Goal: Task Accomplishment & Management: Complete application form

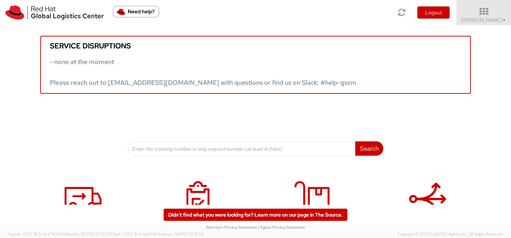
scroll to position [39, 0]
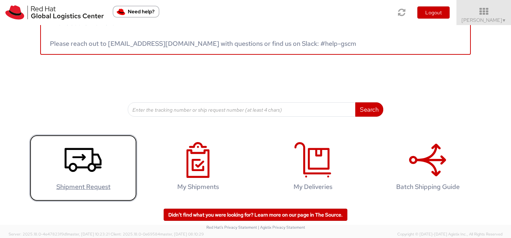
click at [90, 155] on icon at bounding box center [83, 160] width 37 height 36
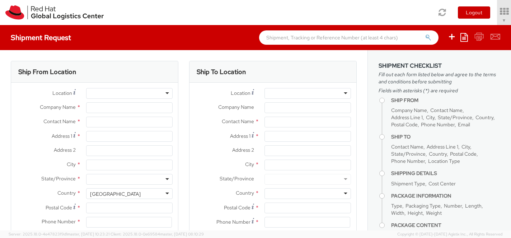
select select "512"
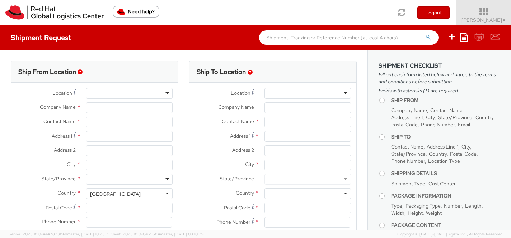
select select
click at [146, 105] on input "Company Name *" at bounding box center [129, 108] width 86 height 11
type input "Red Hat, Inc."
type input "[PERSON_NAME]"
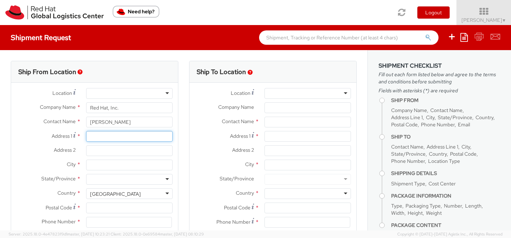
type input "1600 International Drive #800"
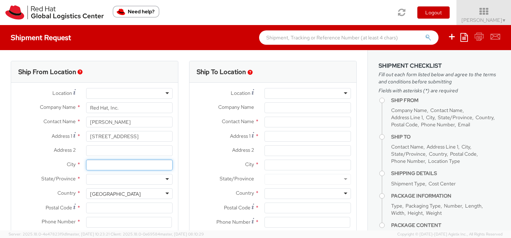
type input "McLean"
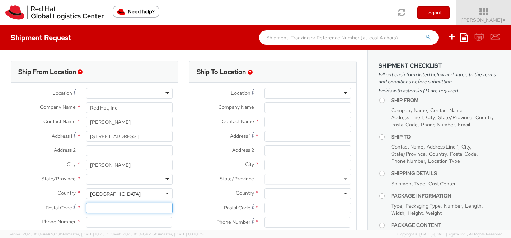
type input "22102"
type input "7039812398"
type input "[EMAIL_ADDRESS][DOMAIN_NAME]"
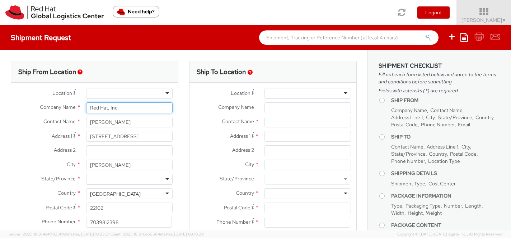
type input "Red Hat"
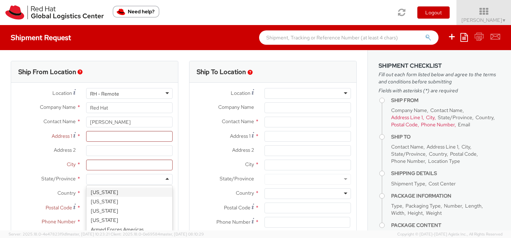
click at [129, 180] on div at bounding box center [129, 179] width 86 height 11
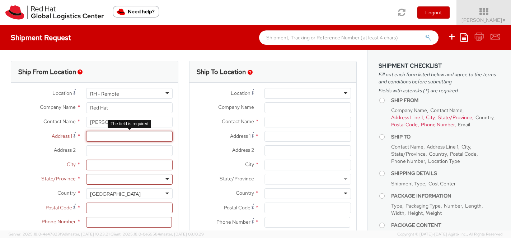
click at [137, 138] on input "Address 1 *" at bounding box center [129, 136] width 86 height 11
type input "[STREET_ADDRESS]"
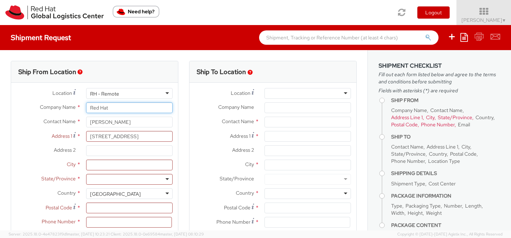
type input "Red Hat, Inc."
type input "[GEOGRAPHIC_DATA]"
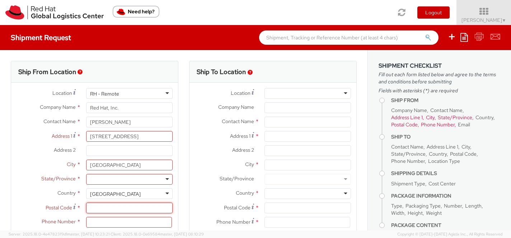
type input "20176"
type input "7039812398"
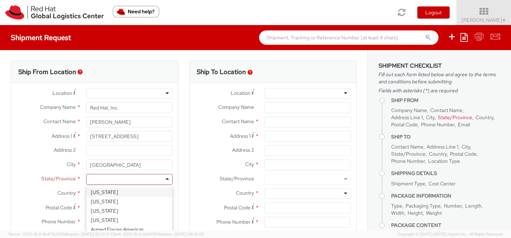
click at [118, 182] on div at bounding box center [129, 179] width 86 height 11
type input "v"
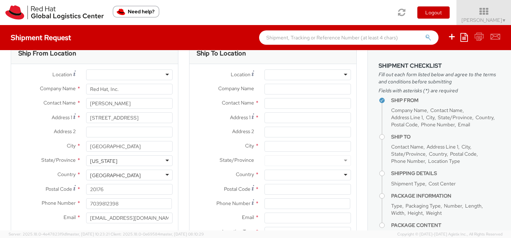
scroll to position [11, 0]
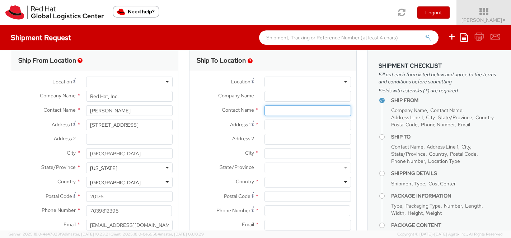
click at [284, 107] on input "text" at bounding box center [307, 110] width 86 height 11
type input "Kelly Hekler"
click at [284, 125] on input "Address 1 *" at bounding box center [307, 125] width 86 height 11
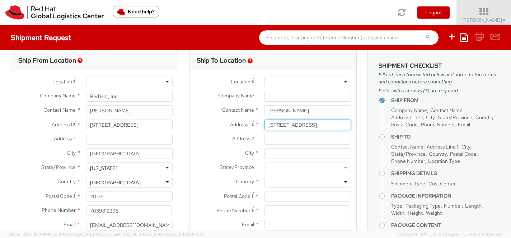
type input "411 N Grande Ave"
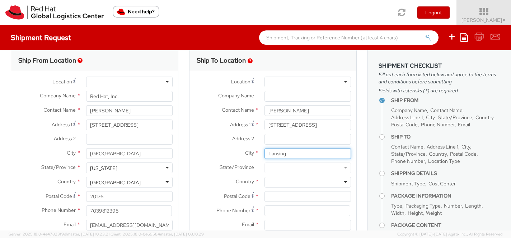
type input "Lansing"
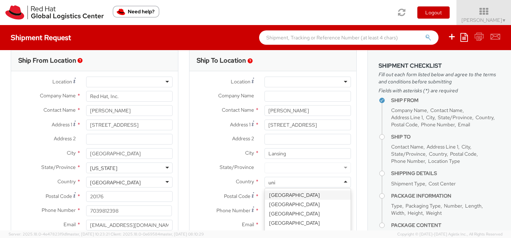
type input "unit"
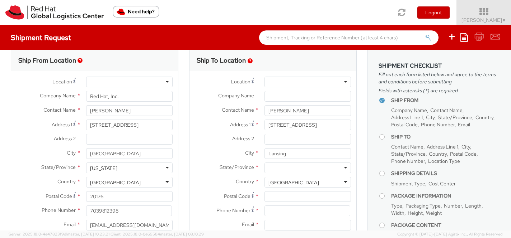
scroll to position [0, 0]
click at [304, 168] on div at bounding box center [307, 168] width 86 height 11
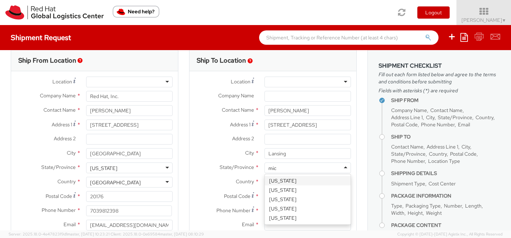
type input "mich"
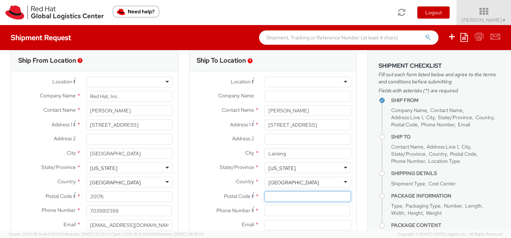
click at [279, 195] on input "Postal Code *" at bounding box center [307, 197] width 86 height 11
type input "48933"
click at [274, 213] on input at bounding box center [307, 211] width 86 height 11
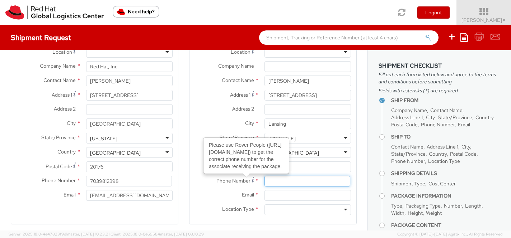
scroll to position [43, 0]
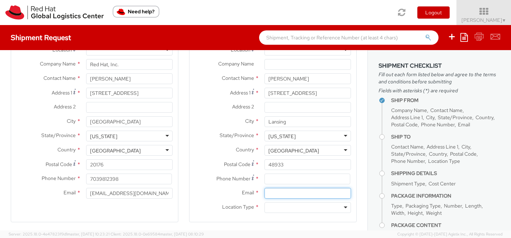
click at [268, 194] on input "Email *" at bounding box center [307, 193] width 86 height 11
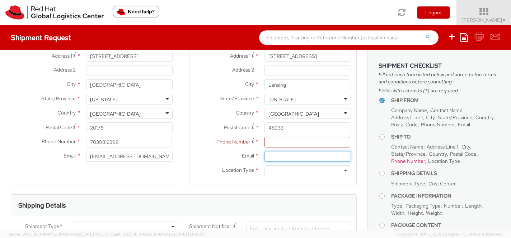
scroll to position [81, 0]
click at [269, 169] on input "select-one" at bounding box center [268, 170] width 1 height 7
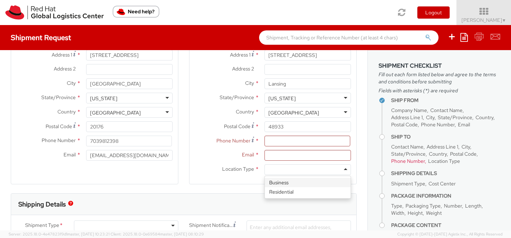
type input "Red Hat, Inc."
drag, startPoint x: 306, startPoint y: 170, endPoint x: 254, endPoint y: 168, distance: 52.0
click at [254, 168] on div "Location Type *" at bounding box center [272, 170] width 167 height 11
click at [317, 171] on div at bounding box center [307, 170] width 86 height 11
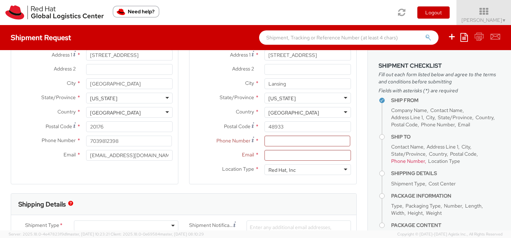
click at [346, 172] on div at bounding box center [307, 170] width 86 height 11
click at [346, 170] on div at bounding box center [307, 170] width 86 height 11
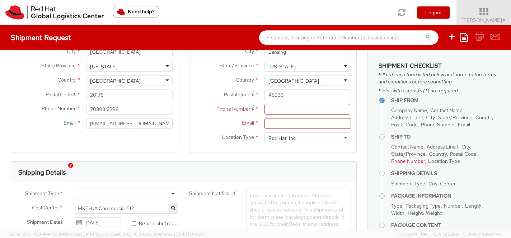
scroll to position [112, 0]
click at [343, 138] on div at bounding box center [307, 139] width 86 height 11
click at [346, 140] on div at bounding box center [307, 139] width 86 height 11
click at [345, 139] on div at bounding box center [307, 139] width 86 height 11
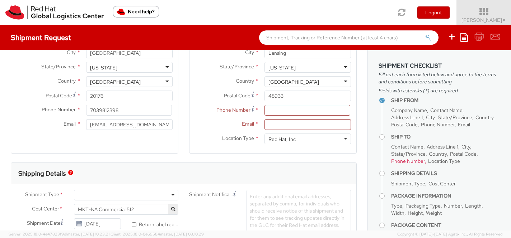
click at [341, 136] on div at bounding box center [307, 139] width 86 height 11
type input "Red Hat, Inc"
click at [64, 15] on img at bounding box center [54, 12] width 98 height 14
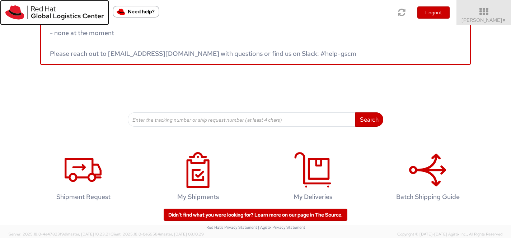
scroll to position [39, 0]
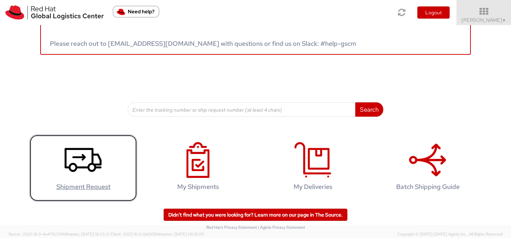
click at [81, 156] on icon at bounding box center [83, 160] width 37 height 36
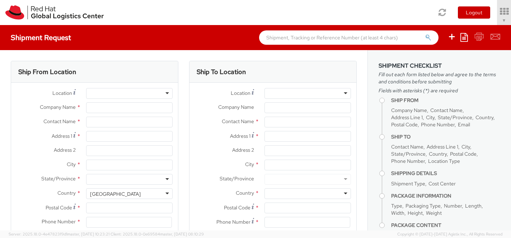
select select "512"
type input "Red Hat"
type input "Linda Burwell"
type input "[EMAIL_ADDRESS][DOMAIN_NAME]"
select select
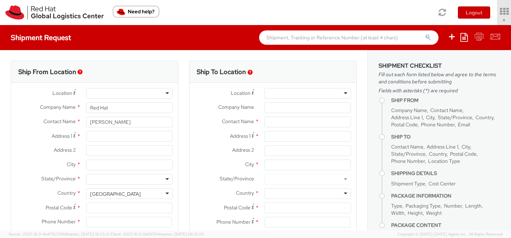
select select
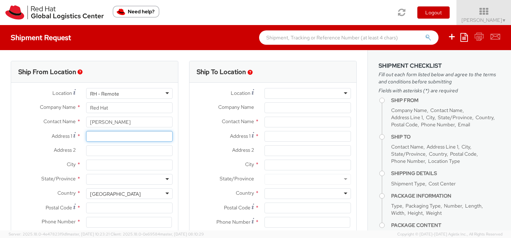
click at [115, 138] on input "Address 1 *" at bounding box center [129, 136] width 86 height 11
type input "[STREET_ADDRESS]"
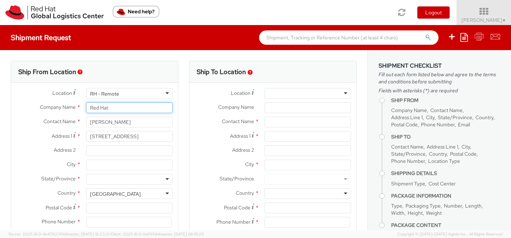
type input "Red Hat, Inc."
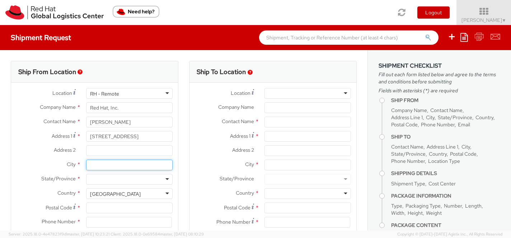
type input "[GEOGRAPHIC_DATA]"
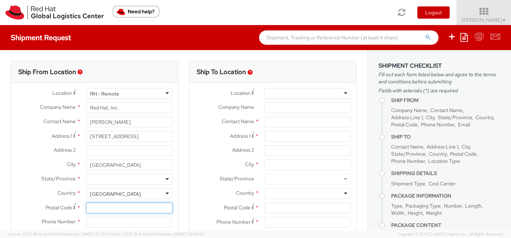
type input "20176"
type input "7039812398"
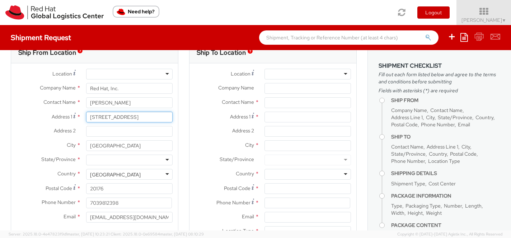
scroll to position [21, 0]
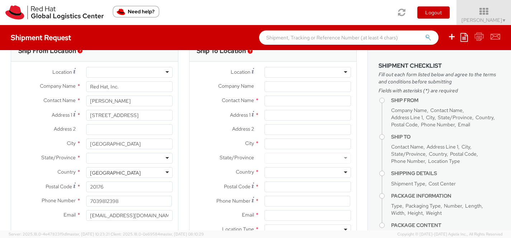
click at [127, 159] on div at bounding box center [129, 158] width 86 height 11
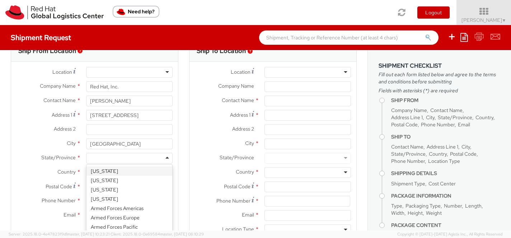
type input "v"
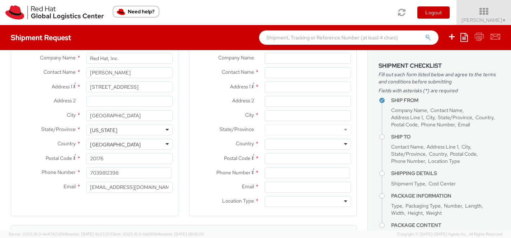
scroll to position [19, 0]
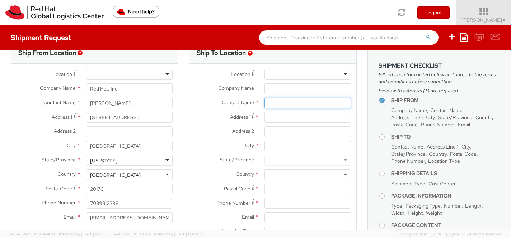
click at [298, 104] on input "text" at bounding box center [307, 103] width 86 height 11
type input "Nicole Spiridigliozzi"
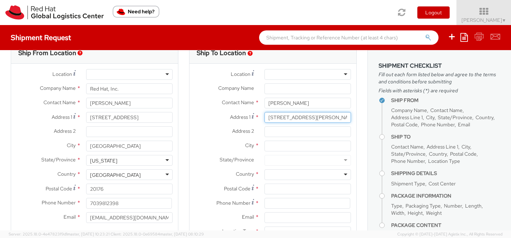
type input "295 Hale Street"
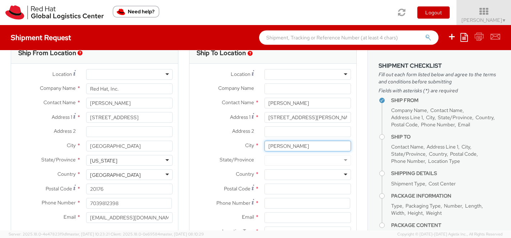
type input "Beverly"
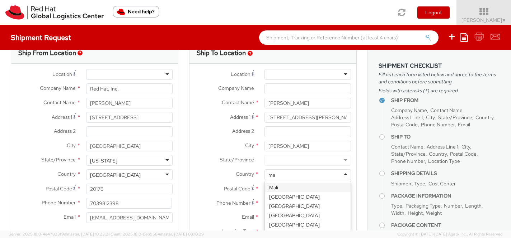
type input "m"
type input "unit"
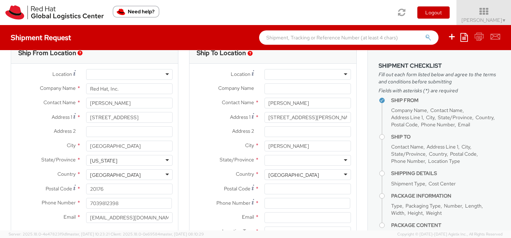
click at [291, 160] on div at bounding box center [307, 160] width 86 height 11
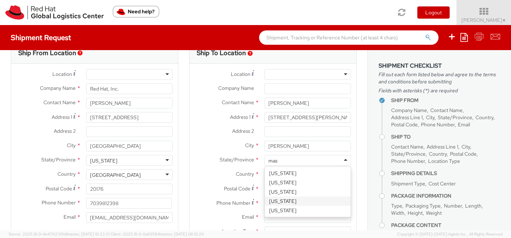
type input "mass"
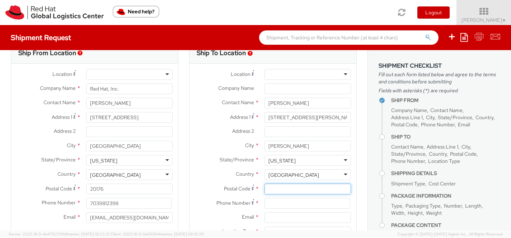
click at [290, 187] on input "Postal Code *" at bounding box center [307, 189] width 86 height 11
type input "01915"
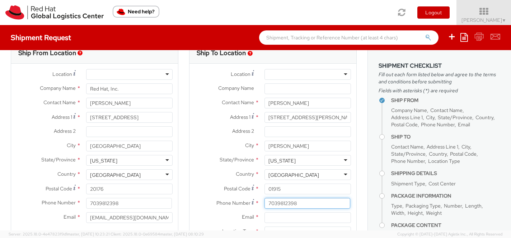
type input "7039812398"
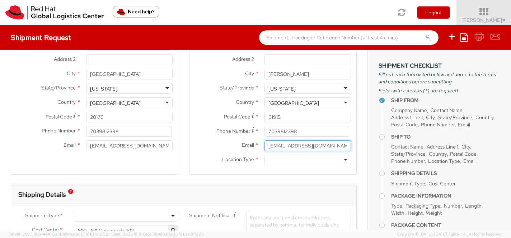
scroll to position [93, 0]
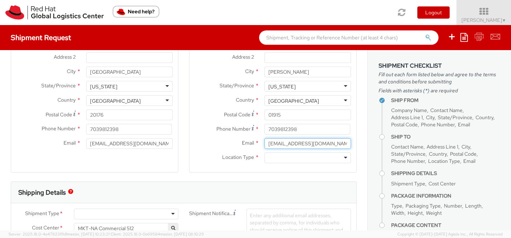
type input "[EMAIL_ADDRESS][DOMAIN_NAME]"
click at [282, 158] on div at bounding box center [307, 158] width 86 height 11
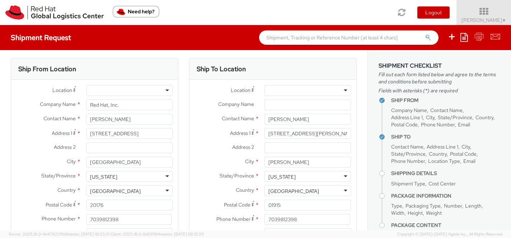
scroll to position [0, 0]
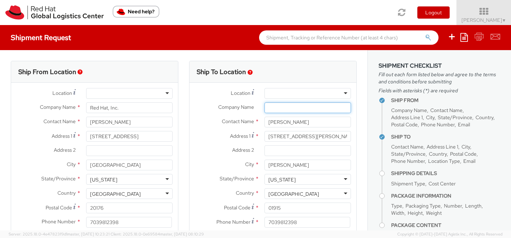
click at [280, 107] on input "Company Name *" at bounding box center [307, 108] width 86 height 11
type input "The Wylie Inn"
click at [268, 122] on input "Nicole Spiridigliozzi" at bounding box center [307, 122] width 86 height 11
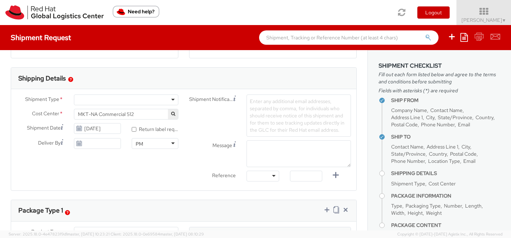
scroll to position [209, 0]
type input "Guest: Nicole Spiridigliozzi"
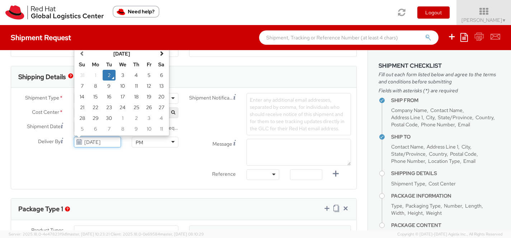
click at [110, 144] on input "[DATE]" at bounding box center [97, 142] width 47 height 11
click at [150, 75] on td "5" at bounding box center [149, 75] width 13 height 11
type input "09/05/2025"
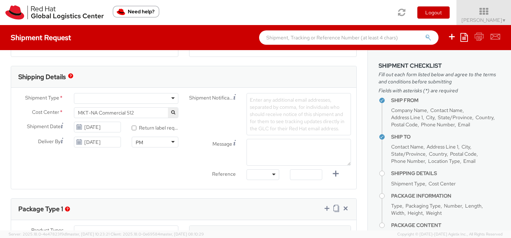
click at [184, 176] on label "Reference" at bounding box center [212, 174] width 57 height 8
click at [278, 150] on textarea "Message" at bounding box center [298, 152] width 104 height 27
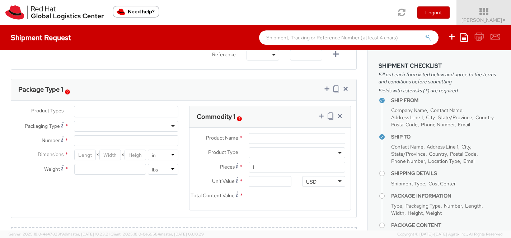
scroll to position [330, 0]
click at [156, 126] on div at bounding box center [126, 125] width 104 height 11
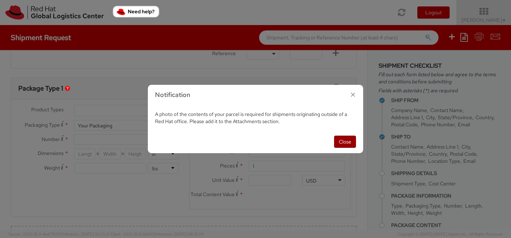
click at [346, 140] on button "Close" at bounding box center [345, 142] width 22 height 12
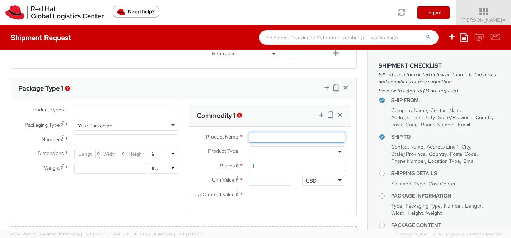
click at [270, 139] on input "Product Name *" at bounding box center [297, 137] width 96 height 11
type input "various"
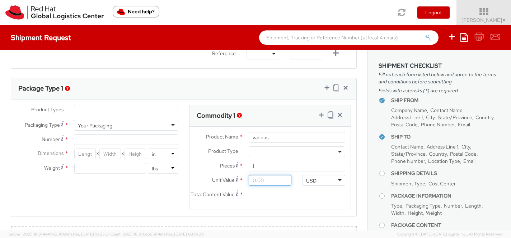
click at [257, 179] on input "Unit Value *" at bounding box center [270, 180] width 43 height 11
type input "5.00"
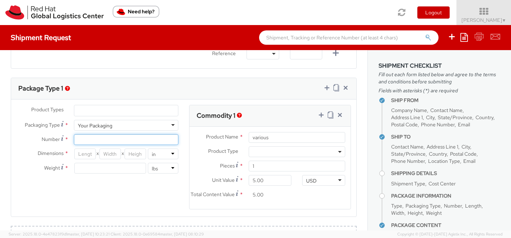
click at [118, 141] on input "Number *" at bounding box center [126, 139] width 104 height 11
type input "1"
click at [86, 153] on input "number" at bounding box center [85, 154] width 22 height 11
type input "10"
click at [112, 157] on input "number" at bounding box center [110, 154] width 22 height 11
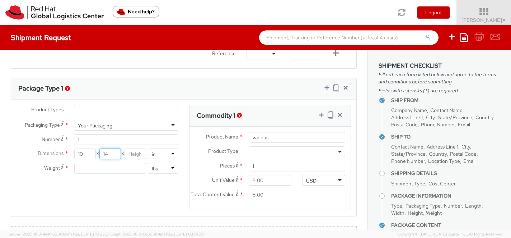
type input "14"
click at [140, 155] on input "number" at bounding box center [135, 154] width 22 height 11
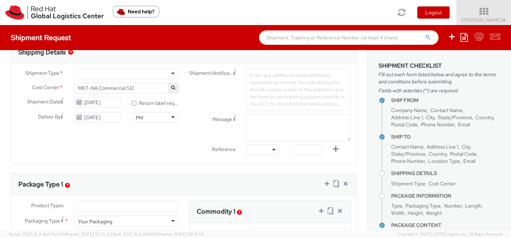
scroll to position [233, 0]
type input "2"
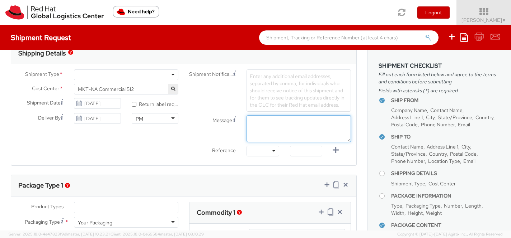
click at [291, 123] on textarea "Message" at bounding box center [298, 128] width 104 height 27
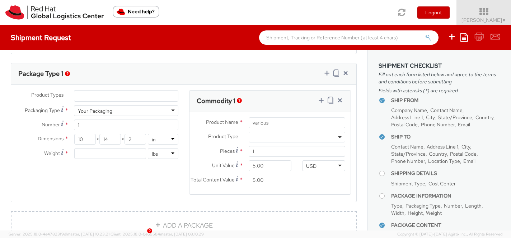
scroll to position [351, 0]
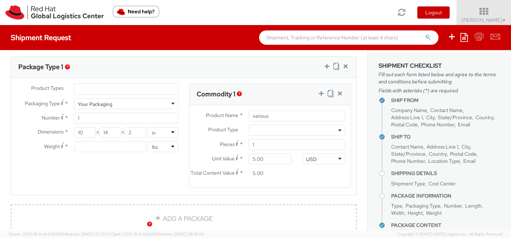
type textarea "literature for MA Higher Ed Summit"
click at [117, 148] on input "number" at bounding box center [109, 147] width 71 height 11
type input "2"
click at [103, 193] on div "Product Types * Documents Docking Station Laptop Monitor Other Hardware Server …" at bounding box center [183, 141] width 345 height 114
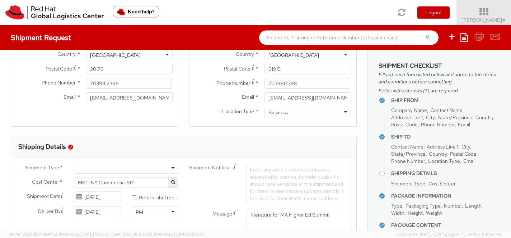
scroll to position [136, 0]
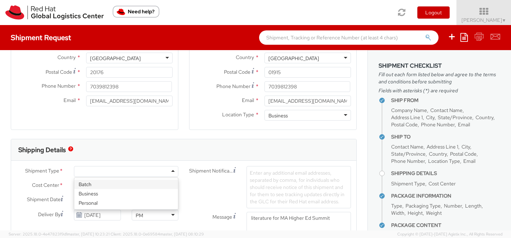
click at [138, 172] on div at bounding box center [126, 171] width 104 height 11
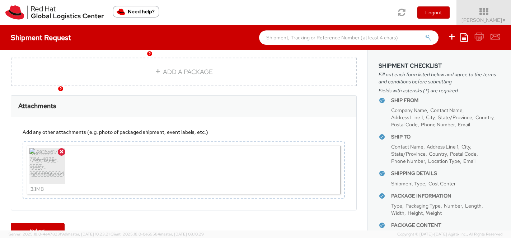
scroll to position [522, 0]
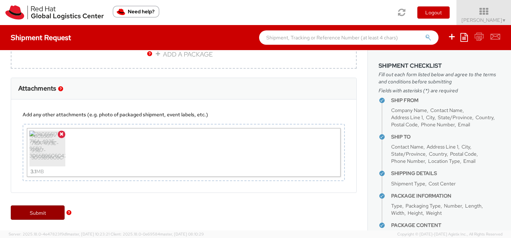
click at [51, 212] on link "Submit" at bounding box center [38, 213] width 54 height 14
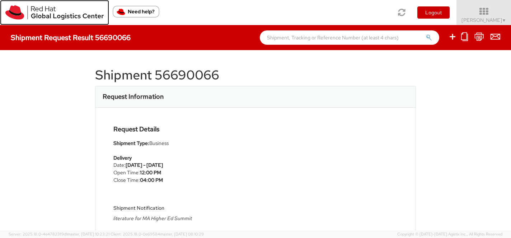
click at [60, 15] on img at bounding box center [54, 12] width 98 height 14
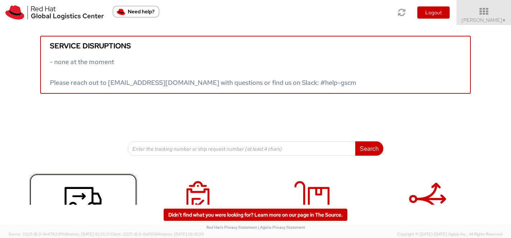
click at [86, 199] on icon at bounding box center [83, 199] width 37 height 36
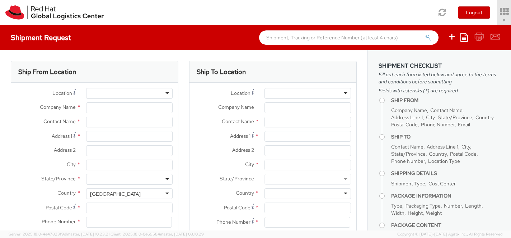
type input "Red Hat"
type input "Linda Burwell"
type input "[EMAIL_ADDRESS][DOMAIN_NAME]"
select select "512"
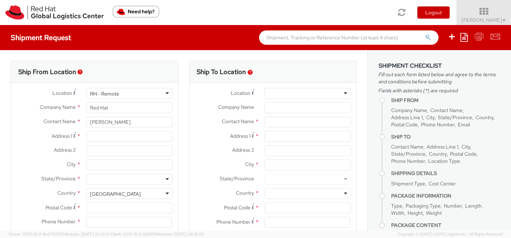
select select
click at [140, 140] on input "Address 1 *" at bounding box center [129, 136] width 86 height 11
type input "[STREET_ADDRESS]"
type input "Red Hat, Inc."
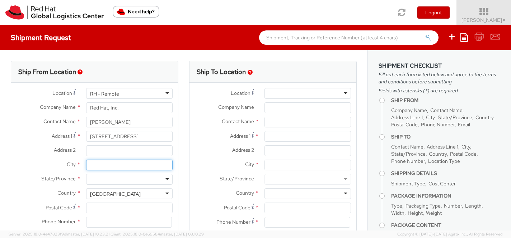
type input "[GEOGRAPHIC_DATA]"
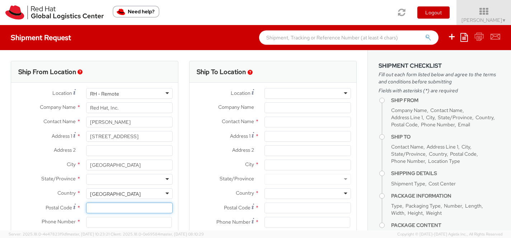
type input "20176"
type input "7039812398"
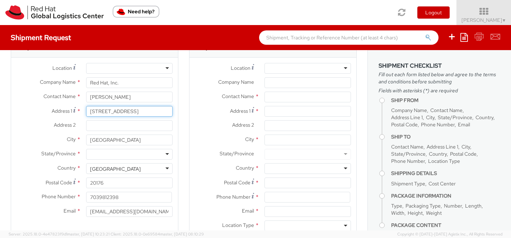
scroll to position [34, 0]
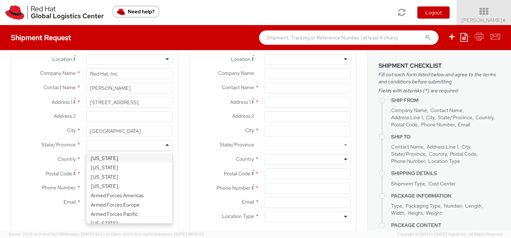
click at [116, 143] on div at bounding box center [129, 145] width 86 height 11
type input "v"
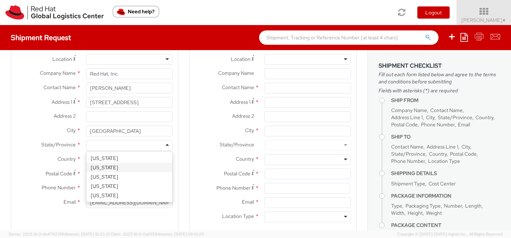
scroll to position [0, 0]
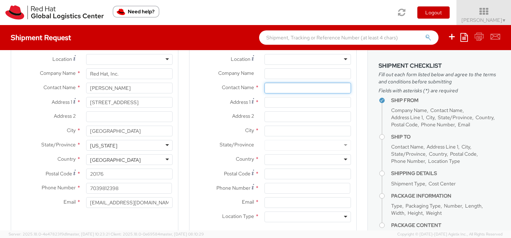
click at [286, 90] on input "text" at bounding box center [307, 88] width 86 height 11
click at [277, 75] on input "Company Name *" at bounding box center [307, 74] width 86 height 11
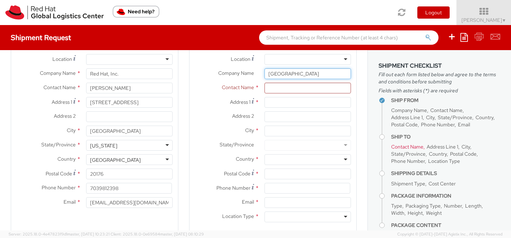
type input "Lansing Community College"
type input "Attn: Kelly Hekler"
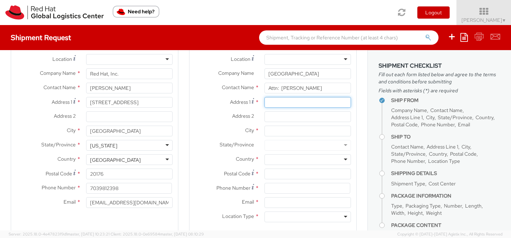
click at [293, 104] on input "Address 1 *" at bounding box center [307, 102] width 86 height 11
type input "411 N. Grand Ave"
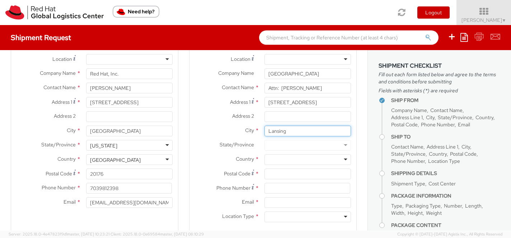
type input "Lansing"
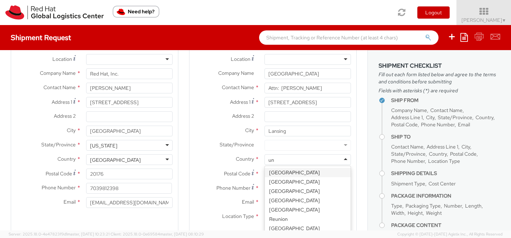
type input "uni"
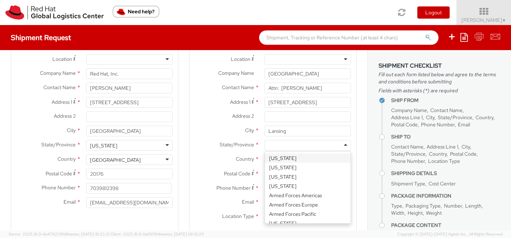
click at [311, 147] on div at bounding box center [307, 145] width 86 height 11
type input "mi"
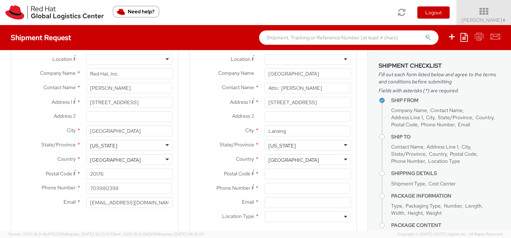
scroll to position [0, 0]
click at [294, 178] on input "Postal Code *" at bounding box center [307, 174] width 86 height 11
type input "48933"
click at [290, 188] on input at bounding box center [307, 188] width 86 height 11
type input "7039812398"
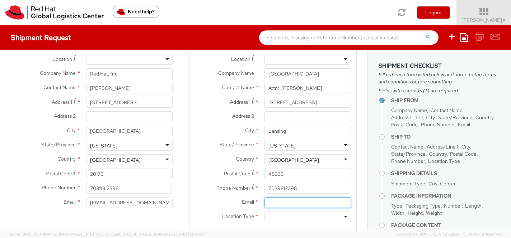
click at [290, 202] on input "Email *" at bounding box center [307, 203] width 86 height 11
type input "[EMAIL_ADDRESS][DOMAIN_NAME]"
click at [287, 215] on div at bounding box center [307, 217] width 86 height 11
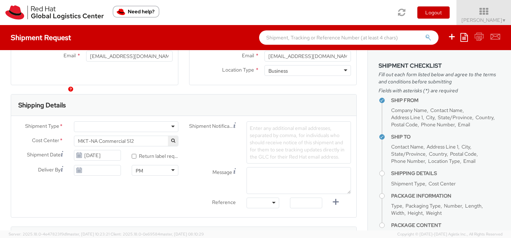
scroll to position [198, 0]
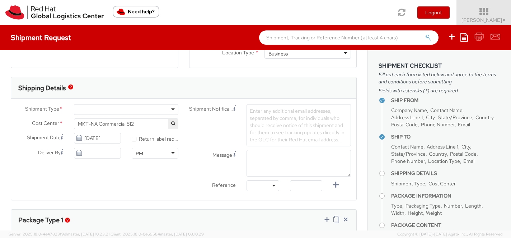
click at [152, 108] on div at bounding box center [126, 109] width 104 height 11
click at [114, 138] on input "[DATE]" at bounding box center [97, 138] width 47 height 11
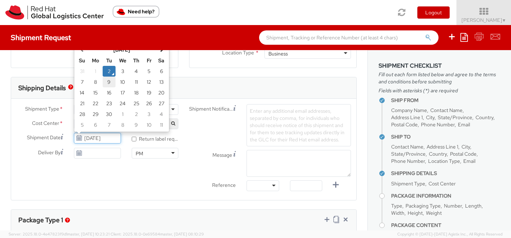
click at [107, 82] on td "9" at bounding box center [109, 82] width 13 height 11
type input "09/09/2025"
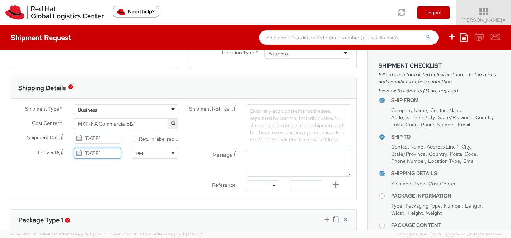
click at [112, 154] on input "[DATE]" at bounding box center [97, 153] width 47 height 11
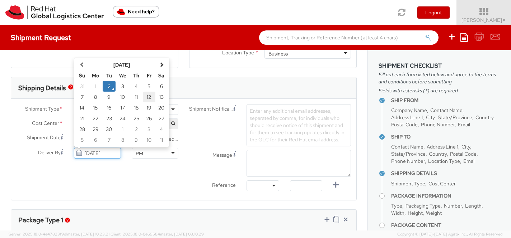
click at [150, 98] on td "12" at bounding box center [149, 97] width 13 height 11
type input "09/12/2025"
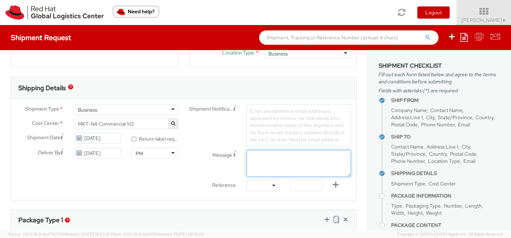
click at [261, 161] on textarea "Message" at bounding box center [298, 163] width 104 height 27
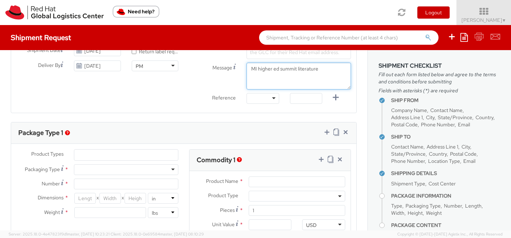
scroll to position [288, 0]
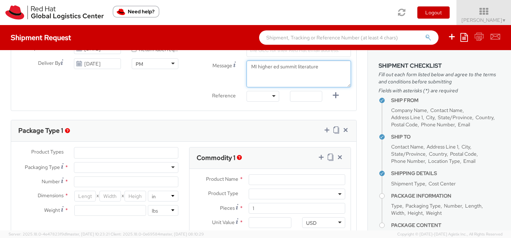
type textarea "MI higher ed summit literature"
click at [109, 170] on div at bounding box center [126, 167] width 104 height 11
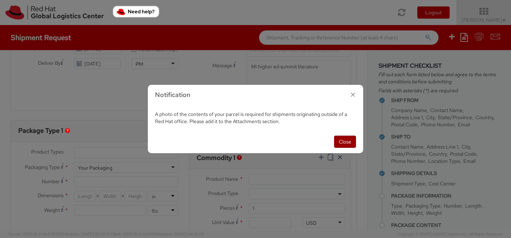
click at [343, 137] on button "Close" at bounding box center [345, 142] width 22 height 12
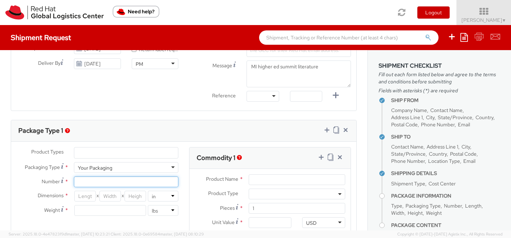
click at [161, 184] on input "Number *" at bounding box center [126, 182] width 104 height 11
type input "1"
click at [79, 197] on input "number" at bounding box center [85, 196] width 22 height 11
type input "10"
click at [114, 197] on input "number" at bounding box center [110, 196] width 22 height 11
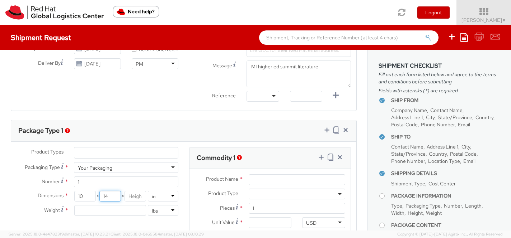
type input "14"
click at [134, 195] on input "number" at bounding box center [135, 196] width 22 height 11
type input "2"
click at [127, 212] on input "number" at bounding box center [109, 211] width 71 height 11
type input "2"
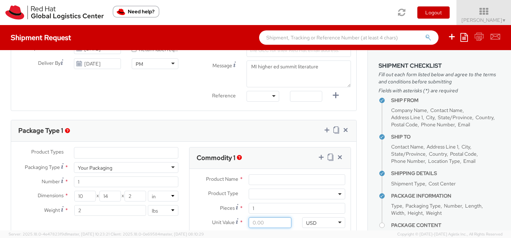
click at [266, 225] on input "Unit Value *" at bounding box center [270, 223] width 43 height 11
type input "5.00"
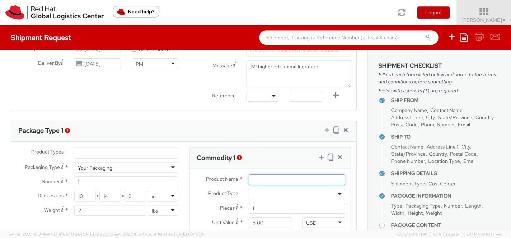
click at [266, 176] on input "Product Name *" at bounding box center [297, 180] width 96 height 11
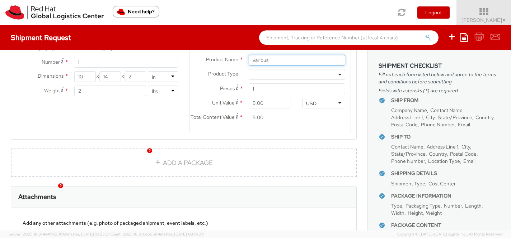
scroll to position [434, 0]
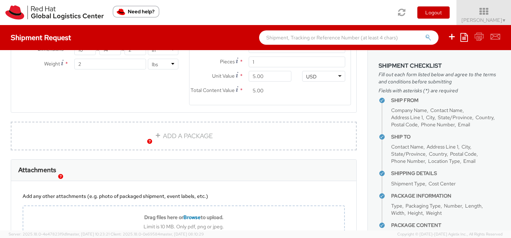
type input "various"
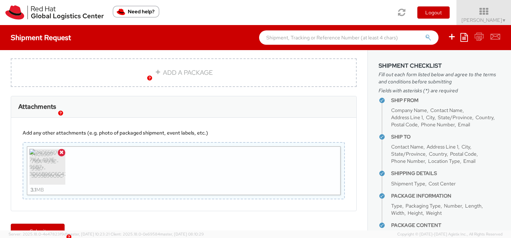
scroll to position [522, 0]
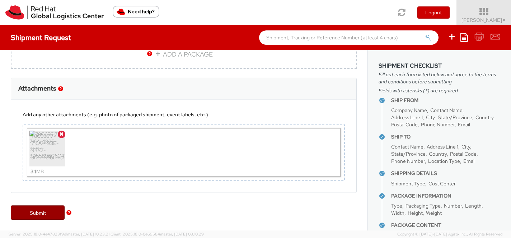
click at [39, 210] on link "Submit" at bounding box center [38, 213] width 54 height 14
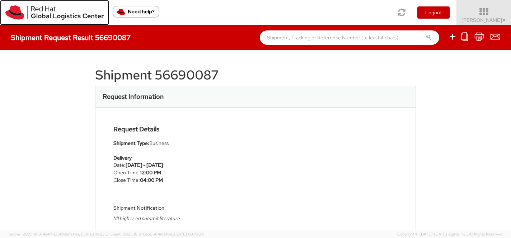
click at [74, 14] on img at bounding box center [54, 12] width 98 height 14
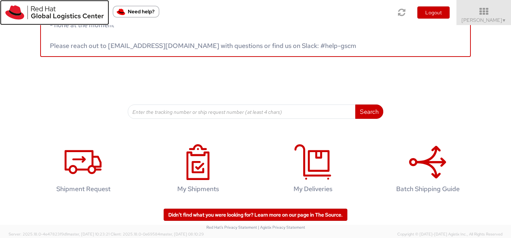
scroll to position [39, 0]
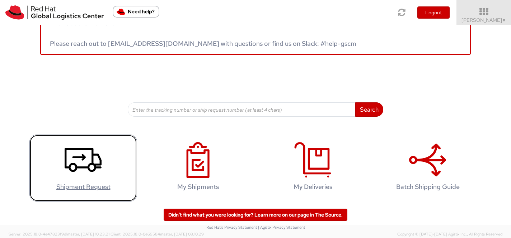
click at [84, 158] on use at bounding box center [83, 160] width 37 height 24
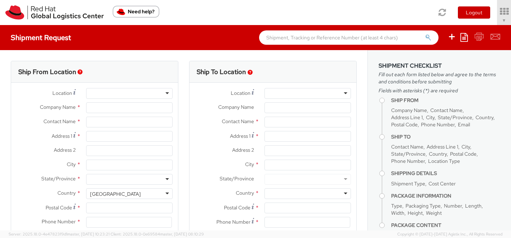
select select "512"
type input "Red Hat"
type input "[PERSON_NAME]"
type input "[EMAIL_ADDRESS][DOMAIN_NAME]"
select select
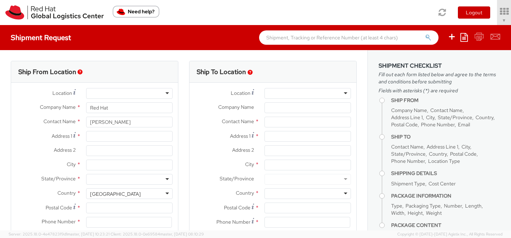
select select
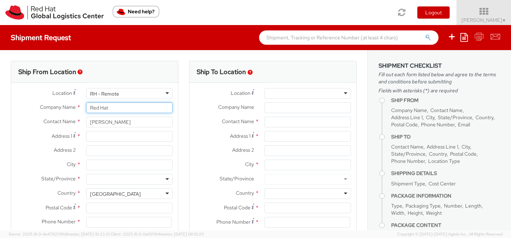
click at [114, 110] on input "Red Hat" at bounding box center [129, 108] width 86 height 11
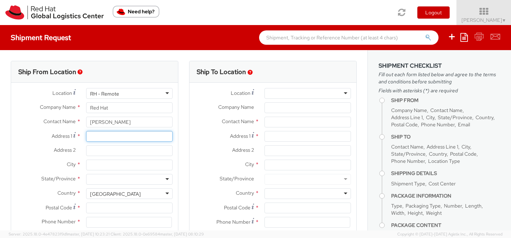
click at [102, 139] on input "Address 1 *" at bounding box center [129, 136] width 86 height 11
type input "[STREET_ADDRESS]"
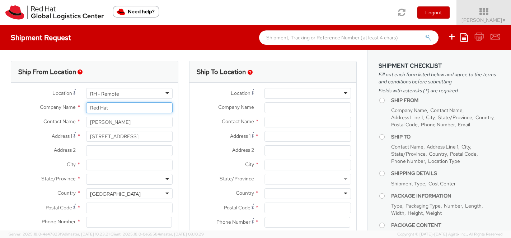
type input "Red Hat, Inc."
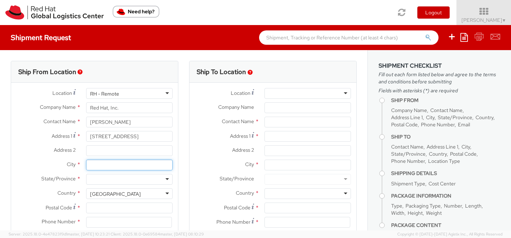
type input "[GEOGRAPHIC_DATA]"
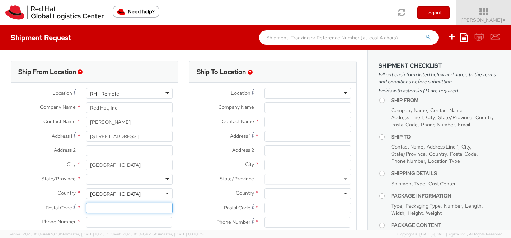
type input "20176"
type input "7039812398"
click at [112, 178] on div at bounding box center [129, 179] width 86 height 11
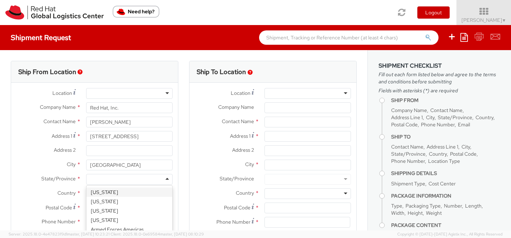
type input "v"
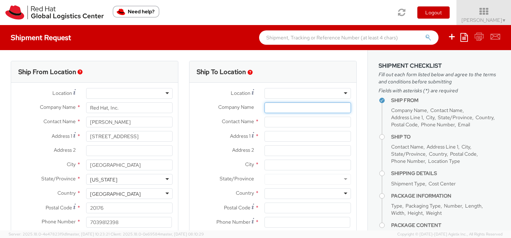
click at [271, 108] on input "Company Name *" at bounding box center [307, 108] width 86 height 11
click at [271, 121] on input "text" at bounding box center [307, 122] width 86 height 11
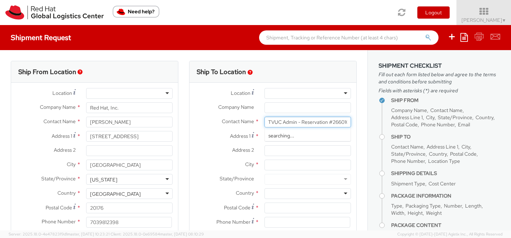
scroll to position [0, 14]
type input "Att: TVUC Admin - Reservation #266010"
click at [274, 138] on input "Address 1 *" at bounding box center [307, 136] width 86 height 11
type input "[STREET_ADDRESS]"
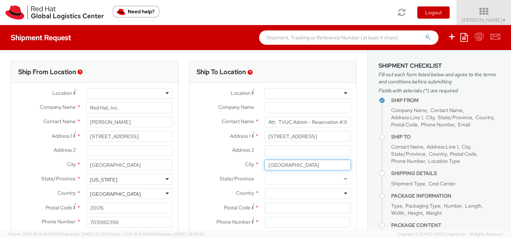
type input "[GEOGRAPHIC_DATA]"
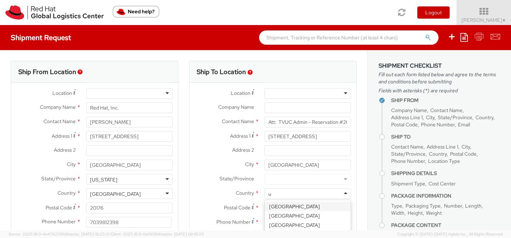
type input "un"
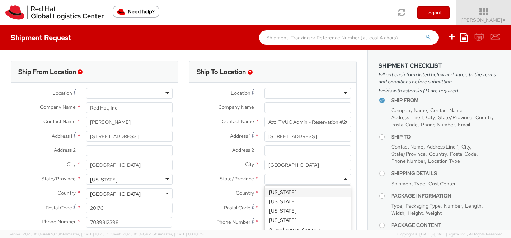
click at [283, 181] on div at bounding box center [307, 179] width 86 height 11
type input "[US_STATE]"
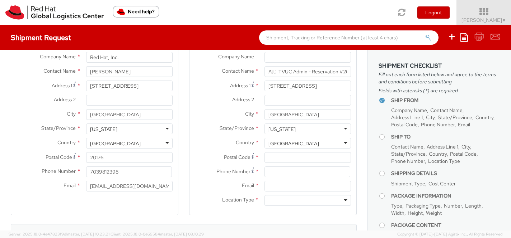
scroll to position [52, 0]
click at [272, 157] on input "Postal Code *" at bounding box center [307, 156] width 86 height 11
type input "44106"
click at [271, 171] on input at bounding box center [307, 170] width 86 height 11
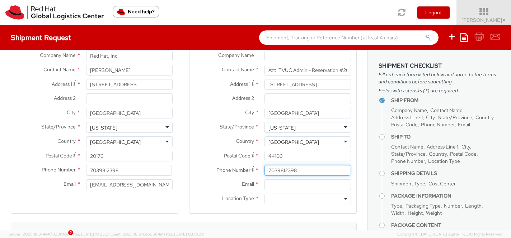
type input "7039812398"
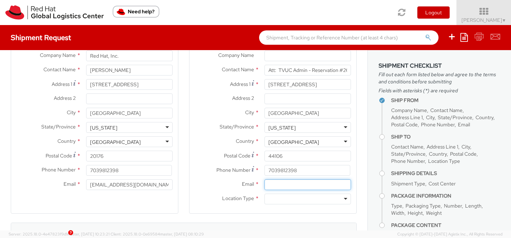
click at [271, 187] on input "Email *" at bounding box center [307, 185] width 86 height 11
type input "[EMAIL_ADDRESS][DOMAIN_NAME]"
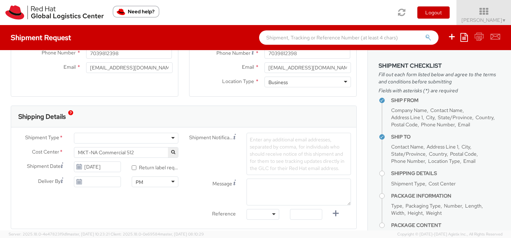
scroll to position [174, 0]
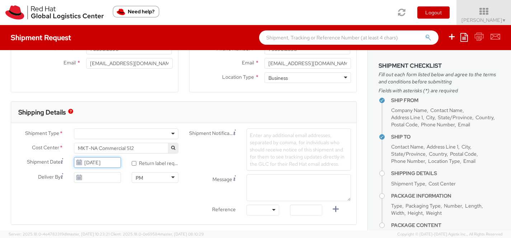
click at [107, 164] on input "[DATE]" at bounding box center [97, 162] width 47 height 11
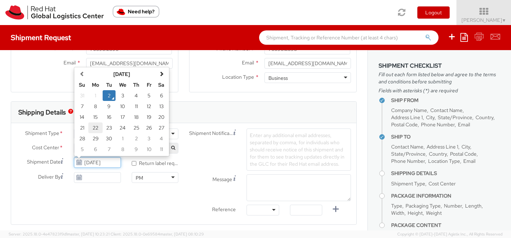
click at [96, 127] on td "22" at bounding box center [95, 128] width 14 height 11
type input "[DATE]"
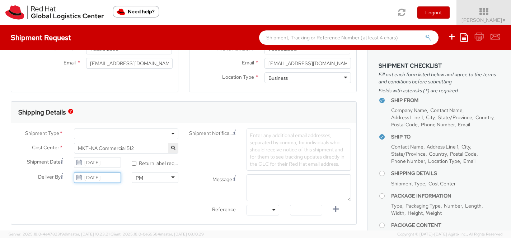
click at [103, 179] on input "[DATE]" at bounding box center [97, 178] width 47 height 11
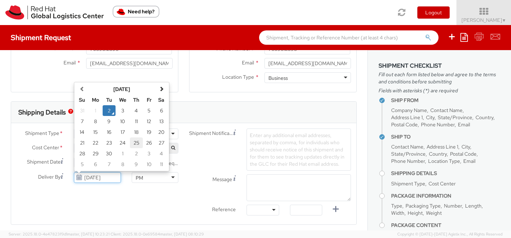
click at [140, 146] on td "25" at bounding box center [136, 143] width 13 height 11
type input "[DATE]"
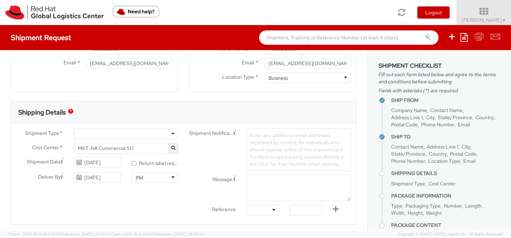
click at [128, 130] on div at bounding box center [126, 134] width 104 height 11
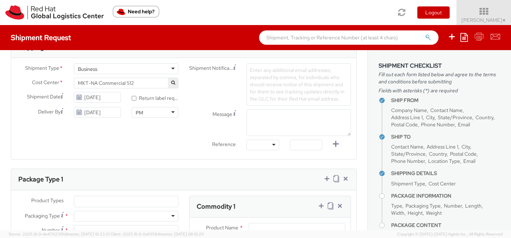
scroll to position [252, 0]
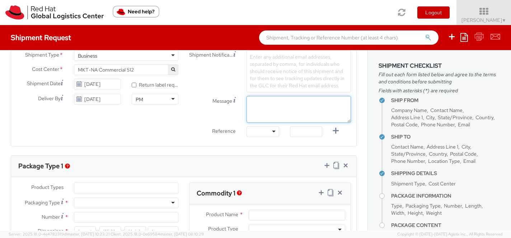
click at [277, 103] on textarea "Message" at bounding box center [298, 109] width 104 height 27
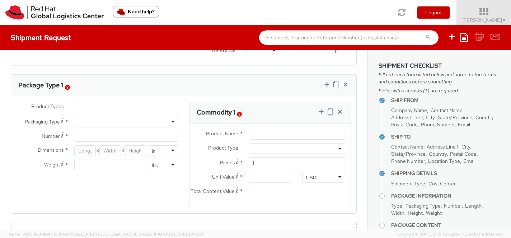
scroll to position [337, 0]
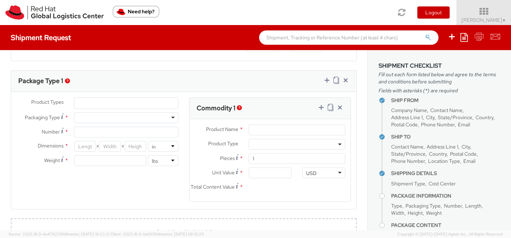
type textarea "OH Higher Ed Summit"
click at [161, 117] on div at bounding box center [126, 118] width 104 height 11
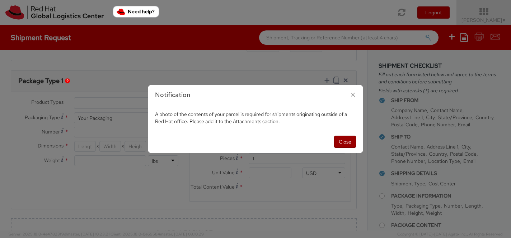
click at [340, 141] on button "Close" at bounding box center [345, 142] width 22 height 12
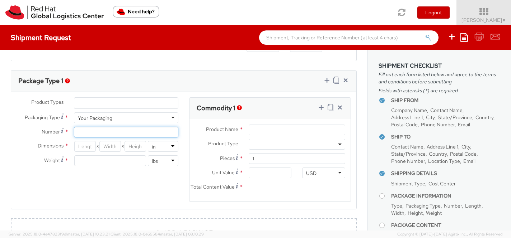
click at [143, 134] on input "Number *" at bounding box center [126, 132] width 104 height 11
type input "1"
click at [89, 148] on input "number" at bounding box center [85, 146] width 22 height 11
type input "14"
click at [108, 148] on input "number" at bounding box center [110, 146] width 22 height 11
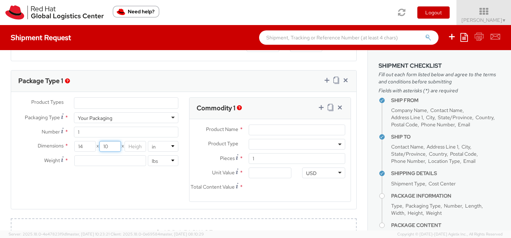
type input "10"
click at [132, 147] on input "number" at bounding box center [135, 146] width 22 height 11
type input "2"
click at [123, 160] on input "number" at bounding box center [109, 161] width 71 height 11
type input "2"
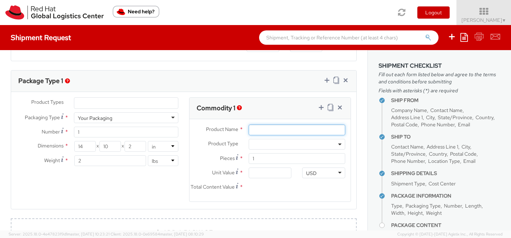
click at [260, 128] on input "Product Name *" at bounding box center [297, 130] width 96 height 11
type input "various"
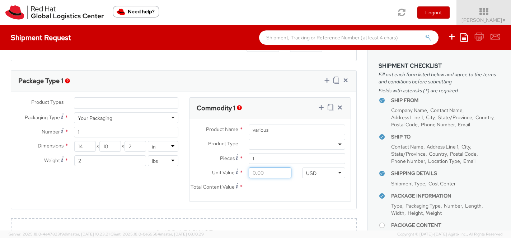
click at [261, 175] on input "Unit Value *" at bounding box center [270, 173] width 43 height 11
type input "5.00"
click at [146, 194] on div "Product Types * Documents Docking Station Laptop Monitor Other Hardware Server …" at bounding box center [183, 155] width 345 height 114
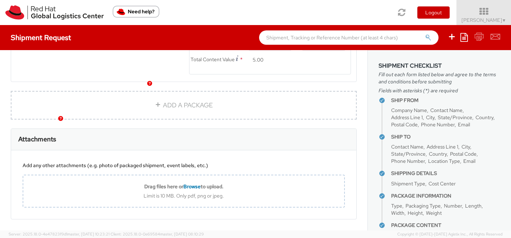
scroll to position [498, 0]
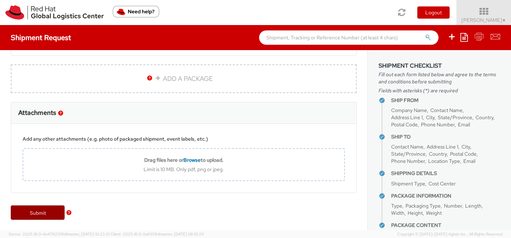
click at [53, 211] on link "Submit" at bounding box center [38, 213] width 54 height 14
type input "Att: TVUC Admin - Reservation #266010"
